Goal: Information Seeking & Learning: Check status

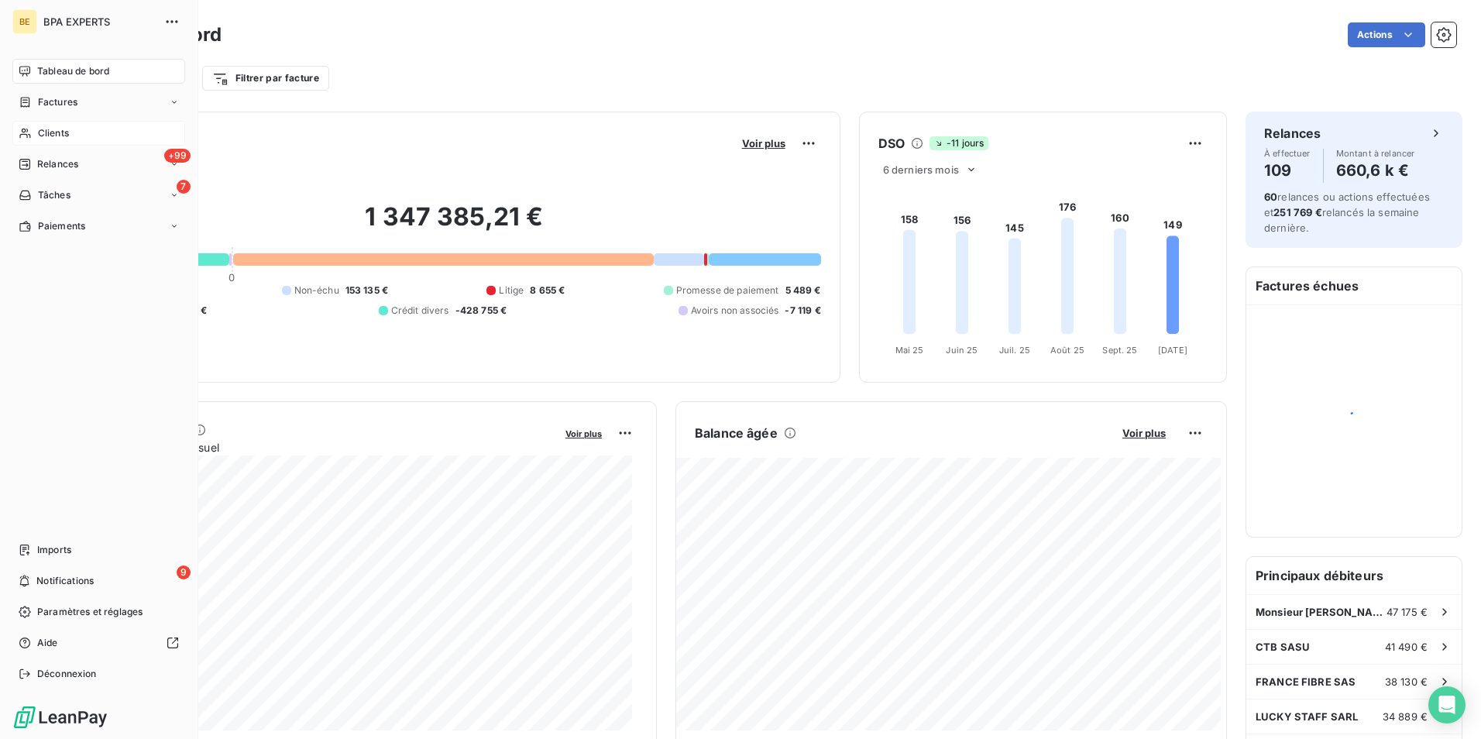
click at [25, 129] on icon at bounding box center [25, 133] width 13 height 12
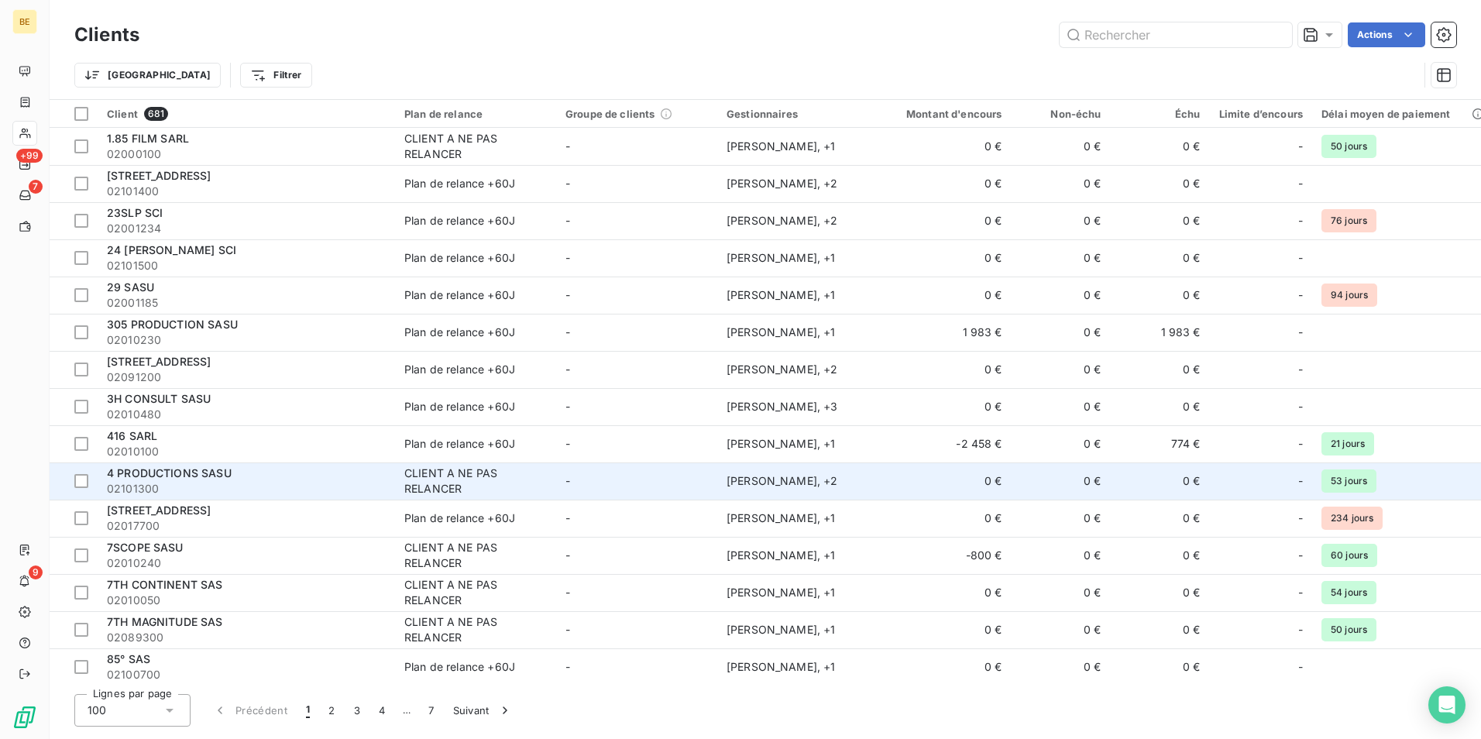
click at [184, 484] on span "02101300" at bounding box center [246, 488] width 279 height 15
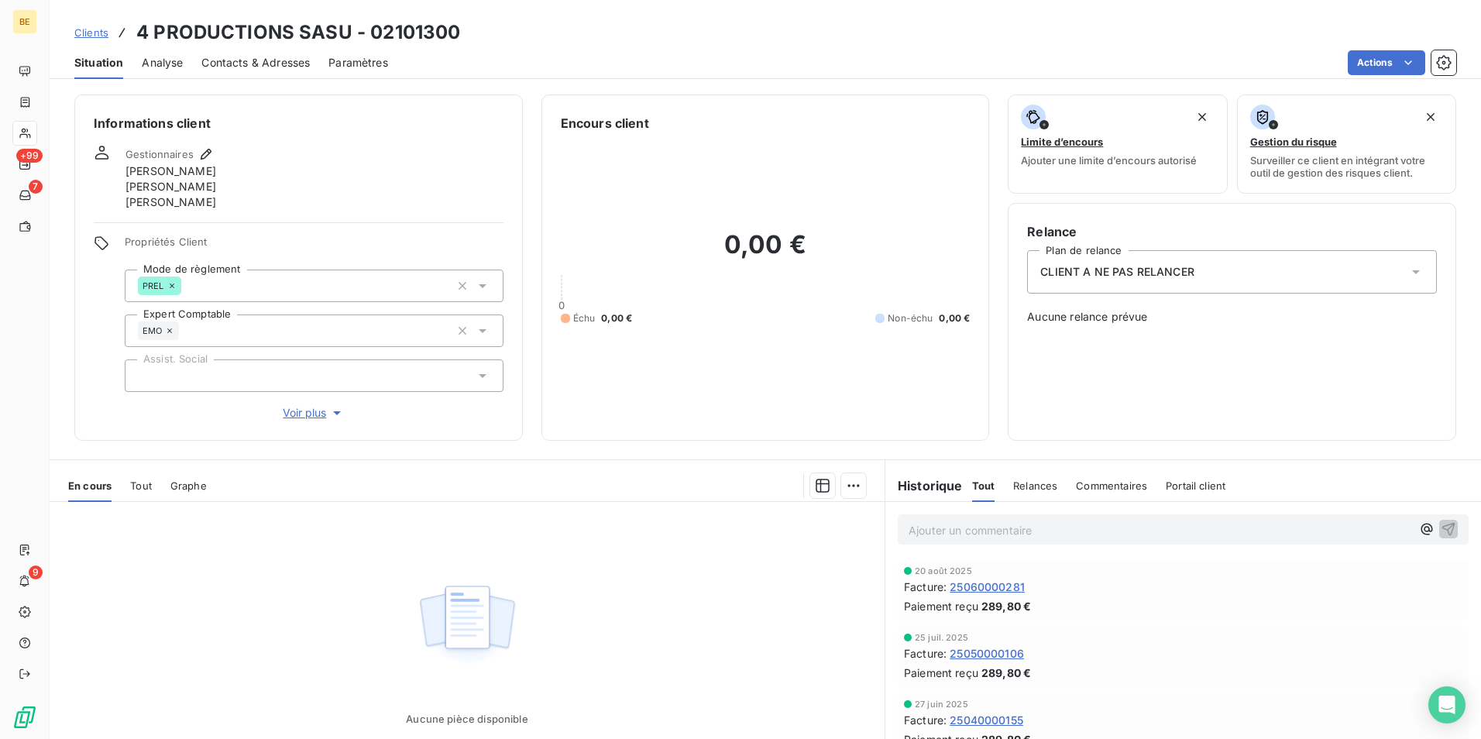
click at [98, 27] on span "Clients" at bounding box center [91, 32] width 34 height 12
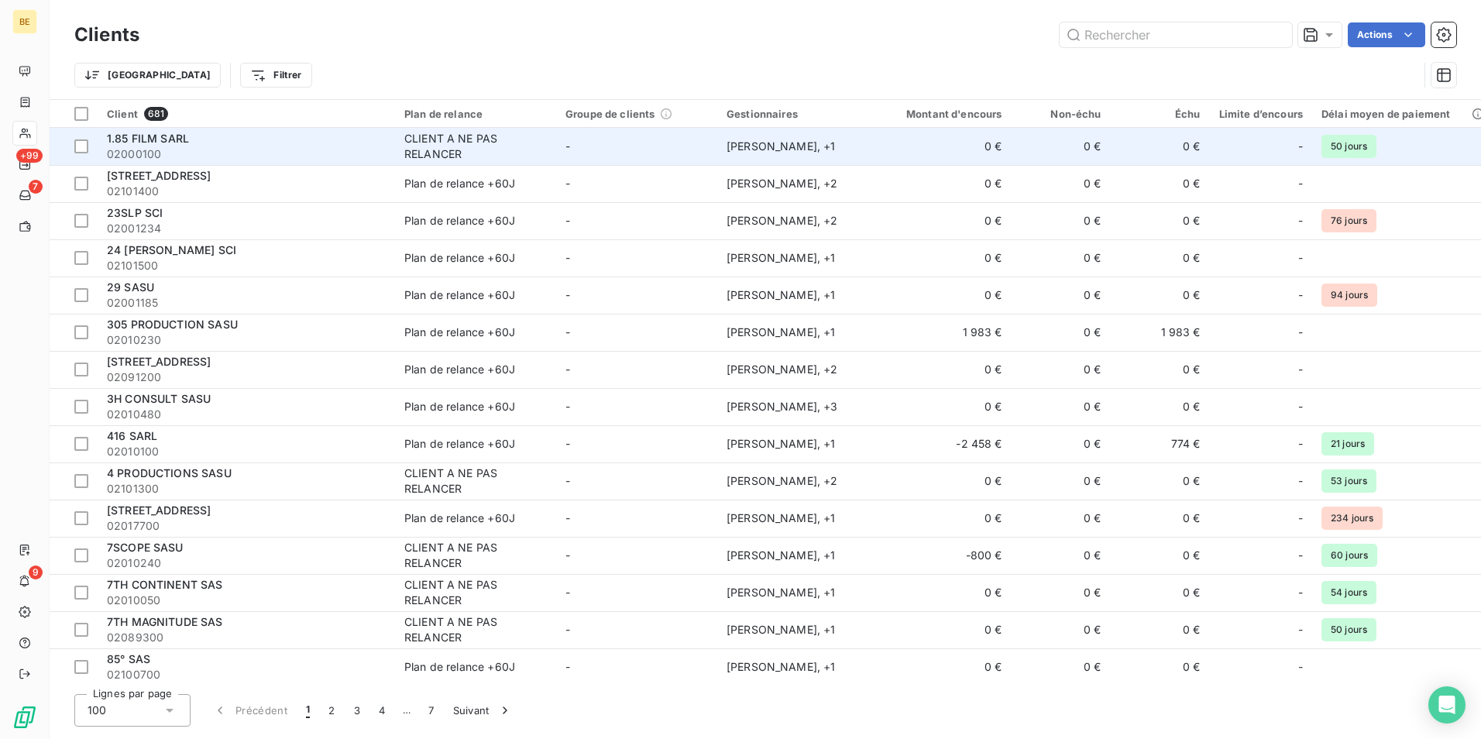
click at [185, 148] on span "02000100" at bounding box center [246, 153] width 279 height 15
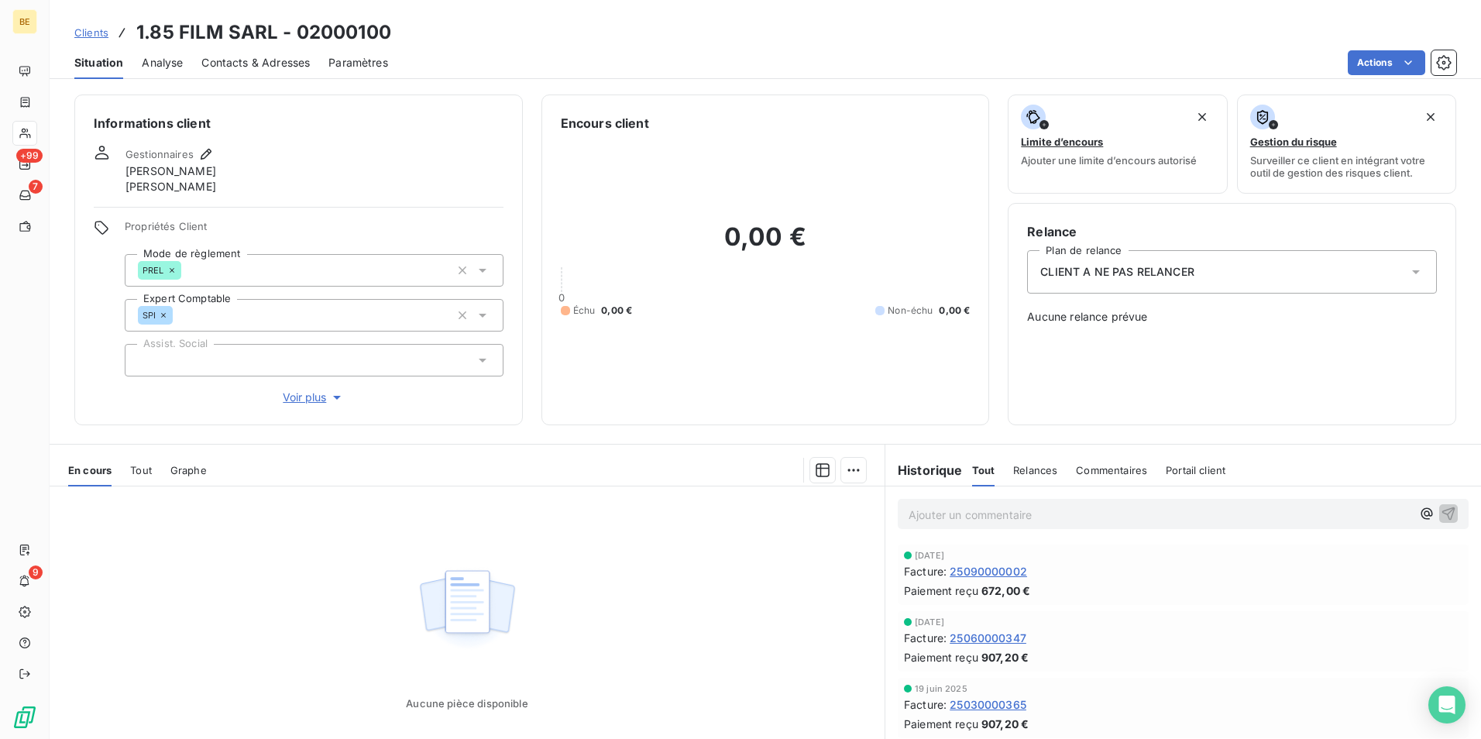
click at [166, 59] on span "Analyse" at bounding box center [162, 62] width 41 height 15
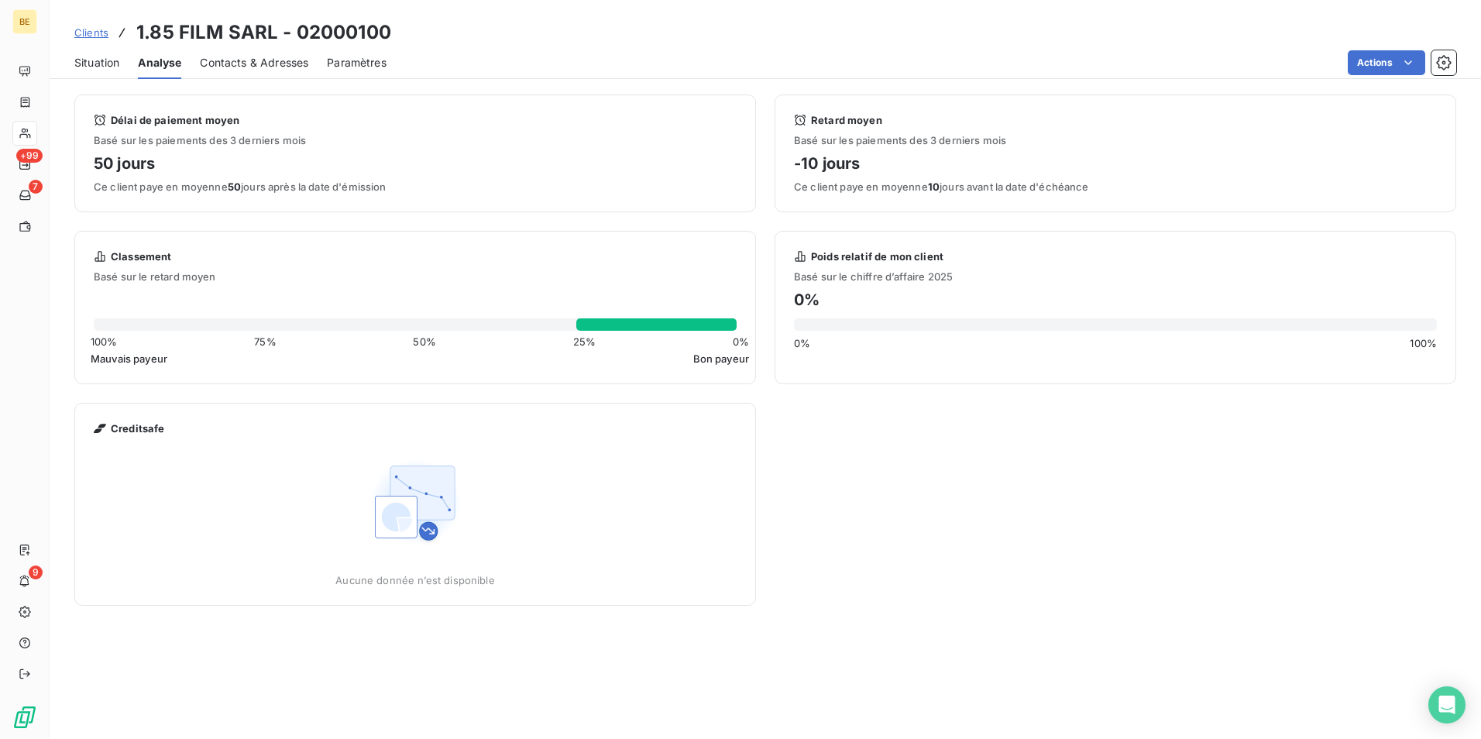
click at [110, 57] on span "Situation" at bounding box center [96, 62] width 45 height 15
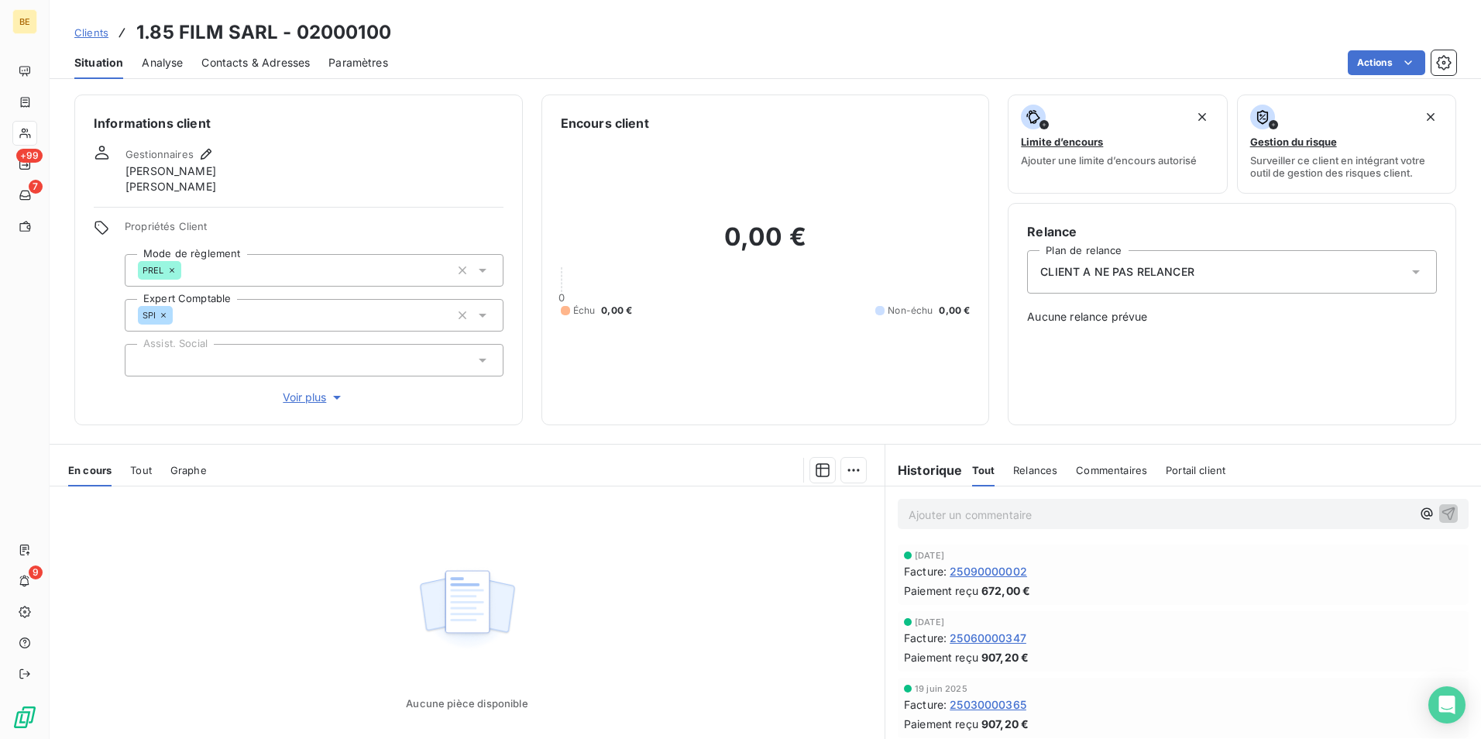
click at [997, 573] on span "25090000002" at bounding box center [988, 571] width 77 height 16
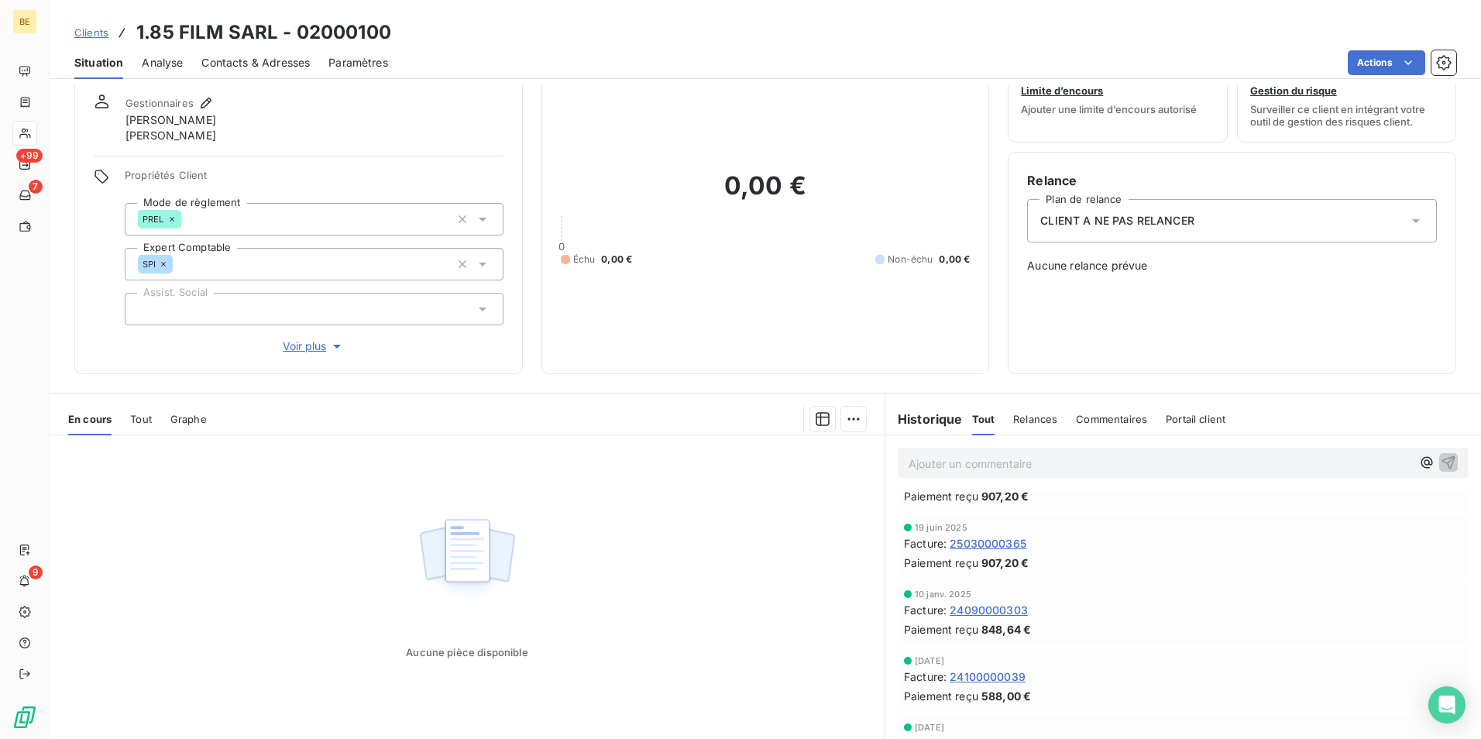
scroll to position [92, 0]
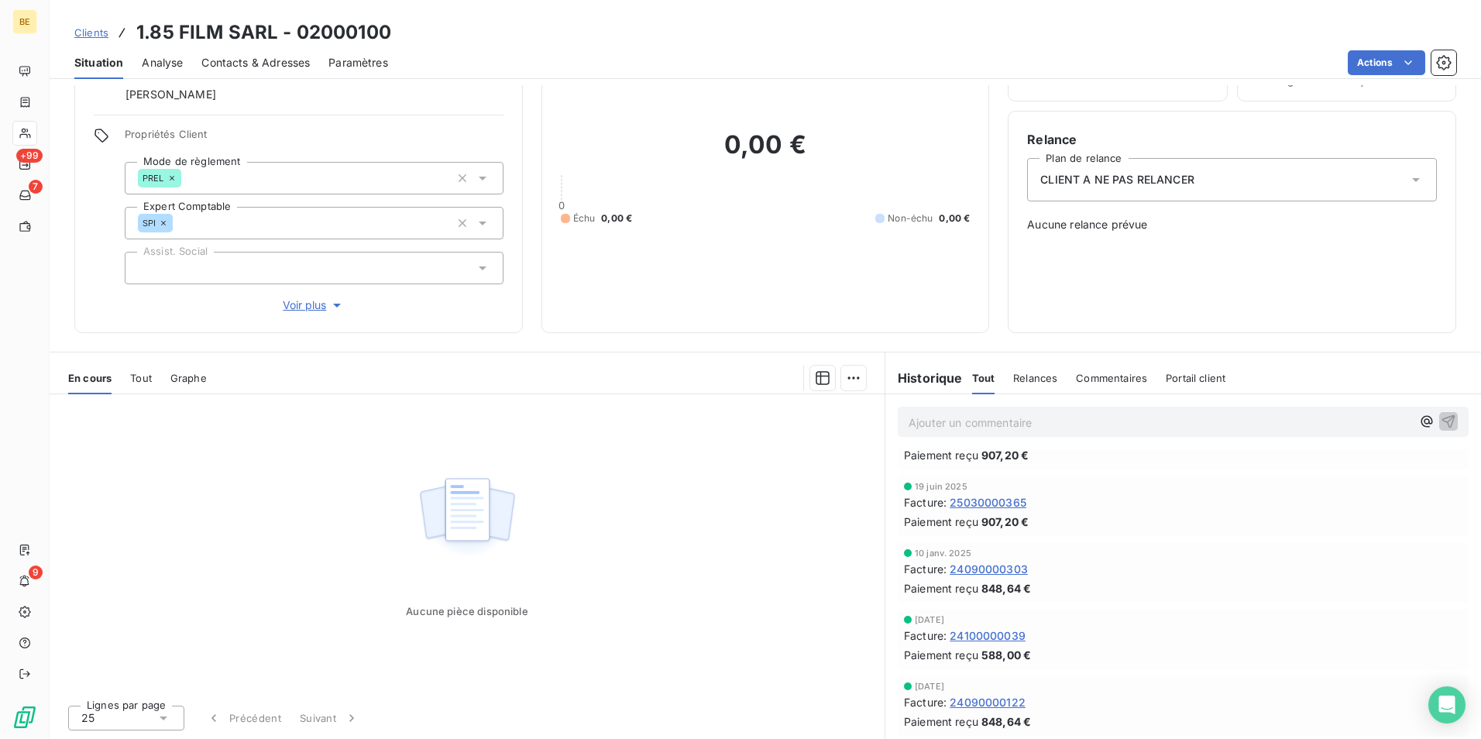
click at [958, 700] on span "24090000122" at bounding box center [988, 702] width 76 height 16
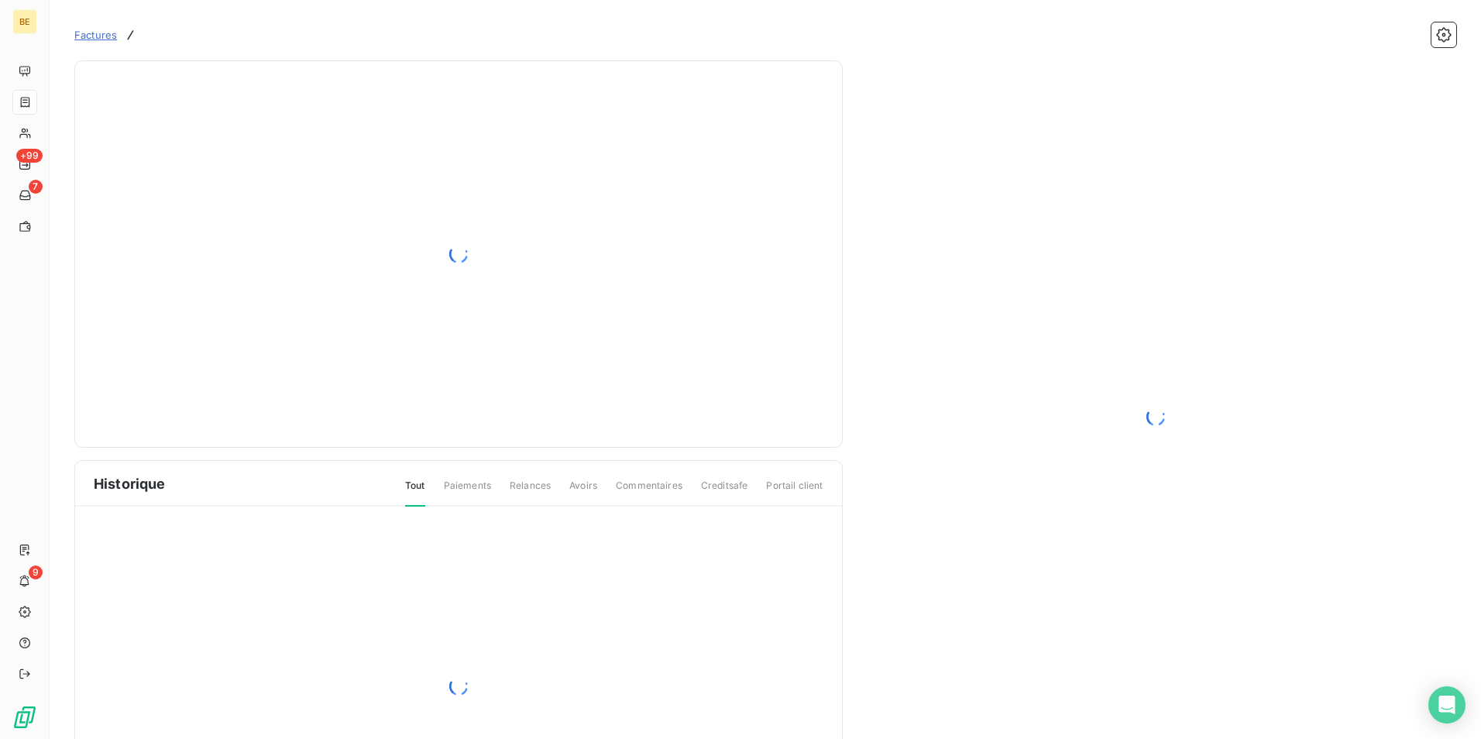
click at [108, 43] on div "Factures" at bounding box center [765, 35] width 1382 height 33
click at [105, 30] on span "Factures" at bounding box center [95, 35] width 43 height 12
